Goal: Task Accomplishment & Management: Use online tool/utility

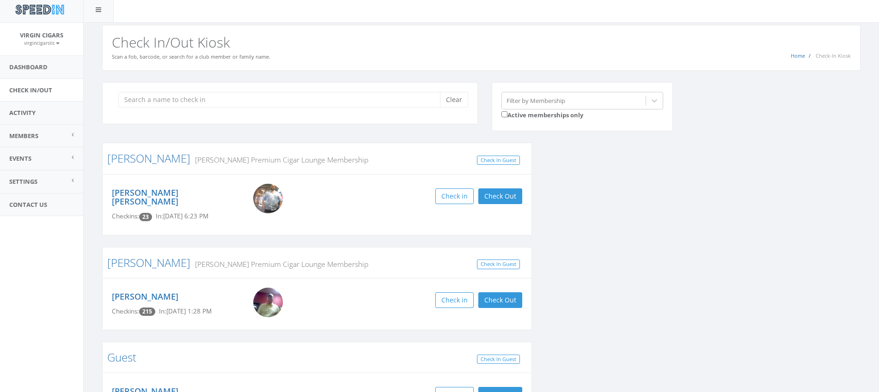
scroll to position [7, 0]
click at [499, 207] on div "[PERSON_NAME] [PERSON_NAME] Checkins: 23 In: [DATE] 6:23 PM Check in Check Out …" at bounding box center [317, 205] width 424 height 42
click at [504, 198] on button "Check Out" at bounding box center [500, 196] width 44 height 16
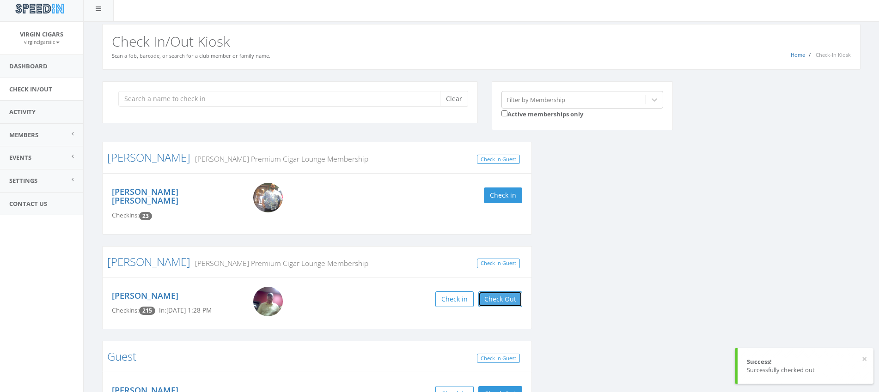
click at [494, 292] on button "Check Out" at bounding box center [500, 300] width 44 height 16
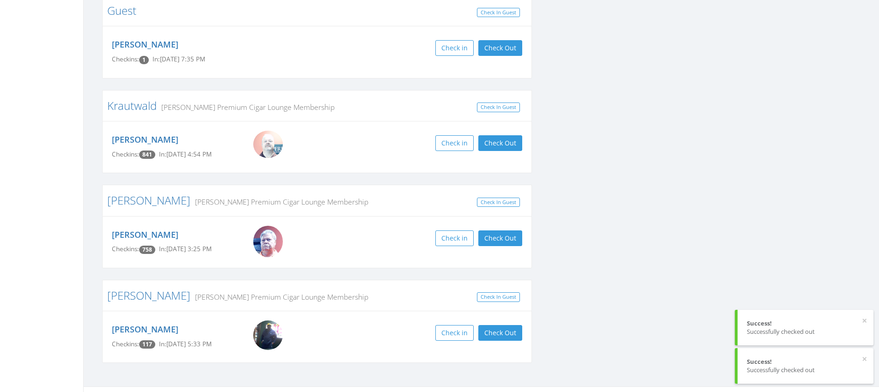
scroll to position [357, 0]
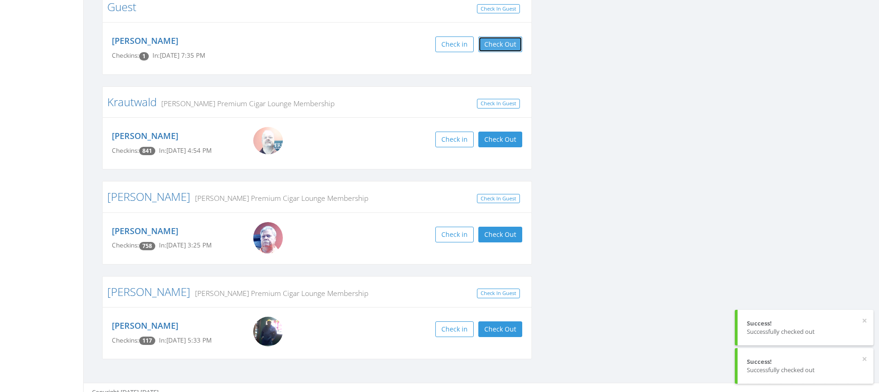
click at [502, 37] on button "Check Out" at bounding box center [500, 45] width 44 height 16
click at [503, 132] on button "Check Out" at bounding box center [500, 140] width 44 height 16
click at [496, 228] on button "Check Out" at bounding box center [500, 235] width 44 height 16
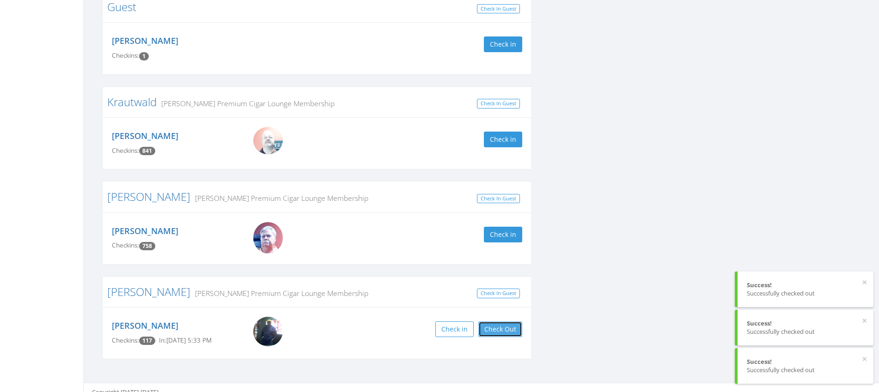
click at [490, 322] on button "Check Out" at bounding box center [500, 330] width 44 height 16
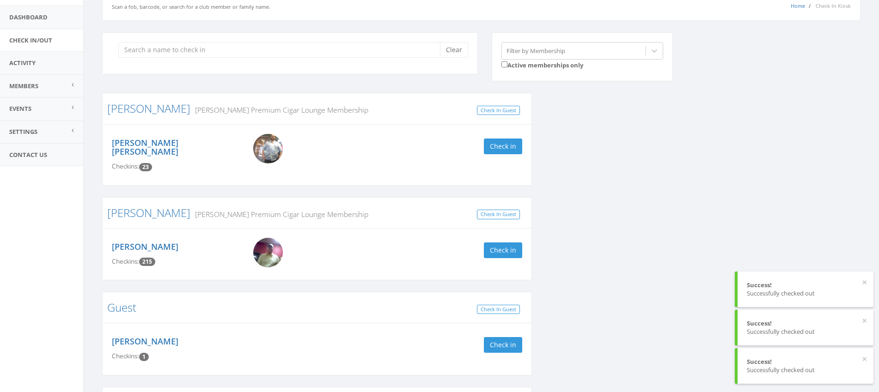
scroll to position [0, 0]
